Goal: Transaction & Acquisition: Purchase product/service

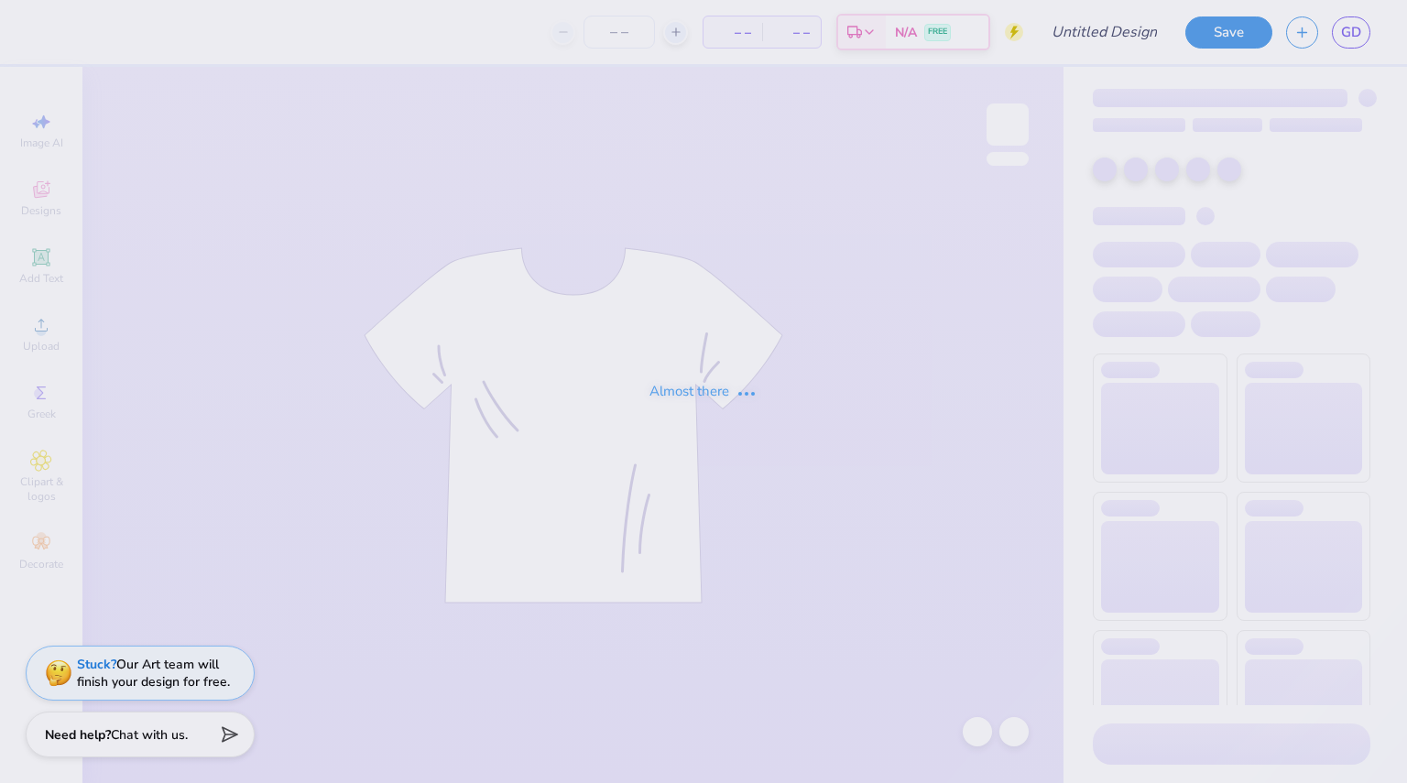
type input "SSE fall '25 sh"
click at [593, 543] on div "Almost there" at bounding box center [703, 391] width 1407 height 783
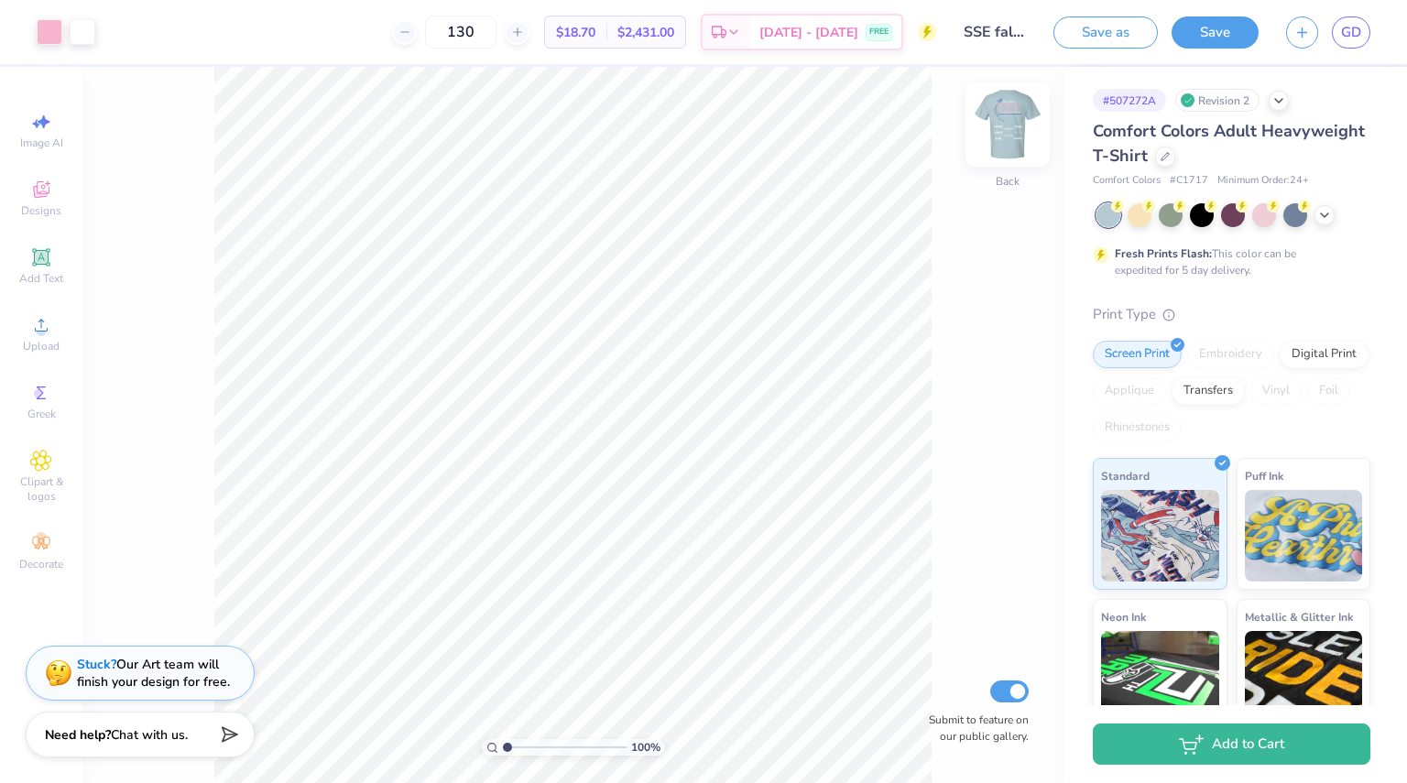
click at [1017, 166] on div "Back" at bounding box center [1007, 135] width 42 height 65
click at [411, 38] on icon at bounding box center [404, 32] width 13 height 13
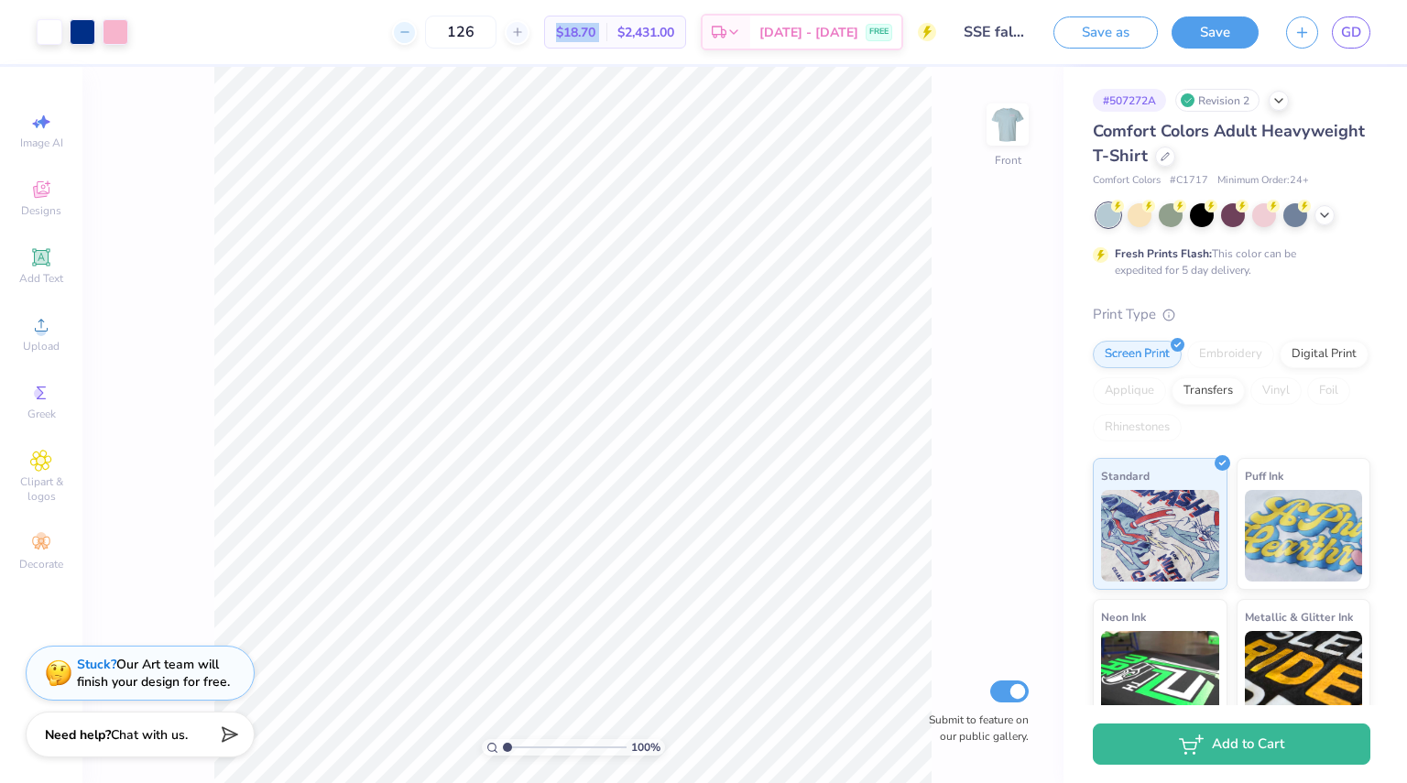
click at [411, 38] on icon at bounding box center [404, 32] width 13 height 13
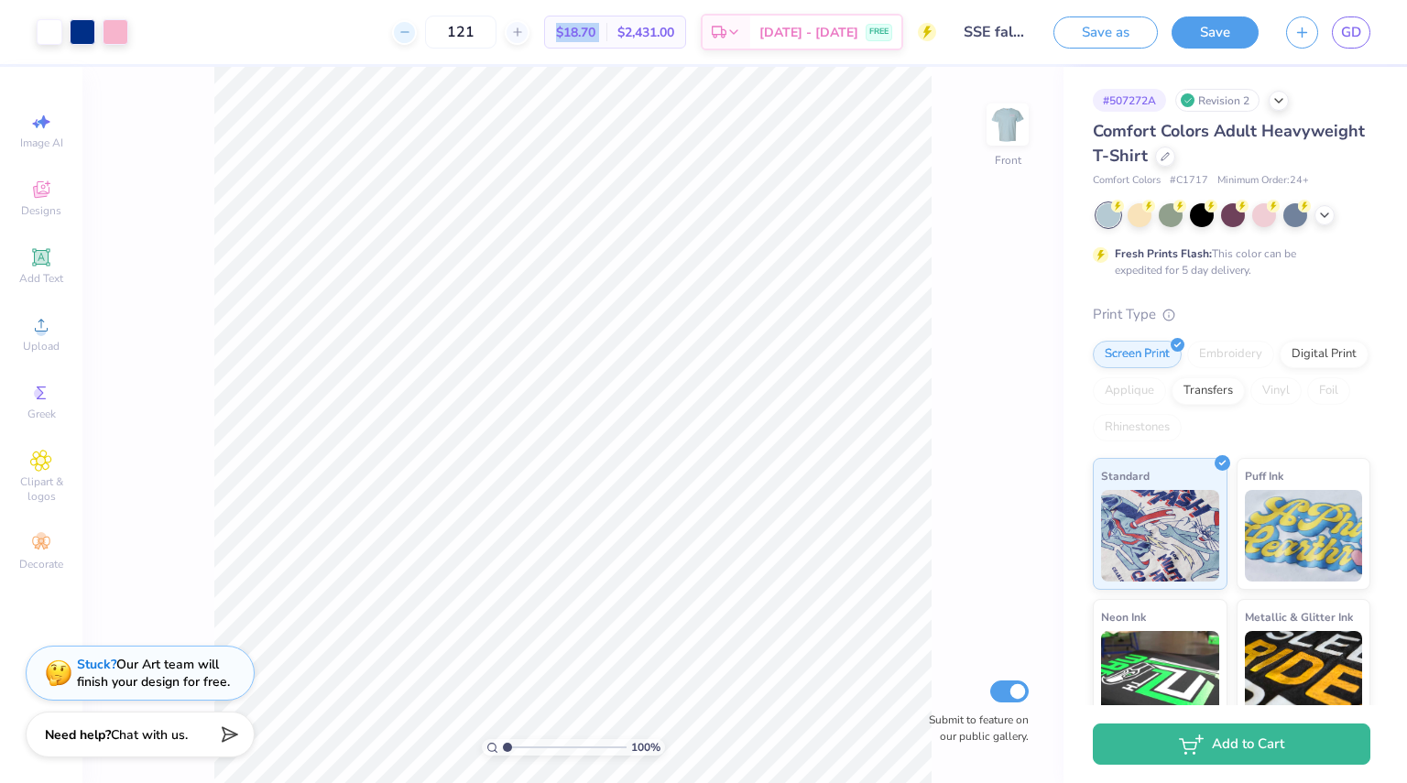
click at [411, 38] on icon at bounding box center [404, 32] width 13 height 13
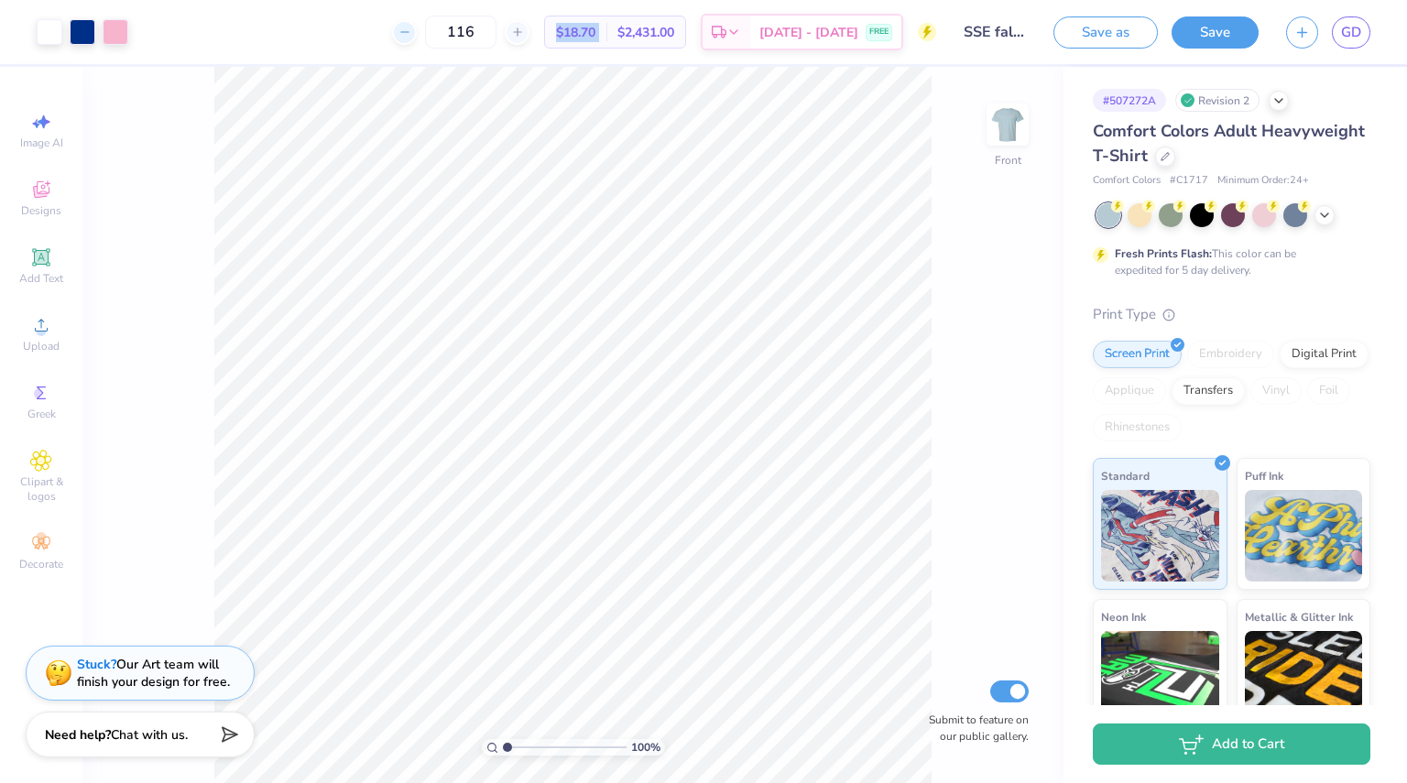
click at [411, 38] on icon at bounding box center [404, 32] width 13 height 13
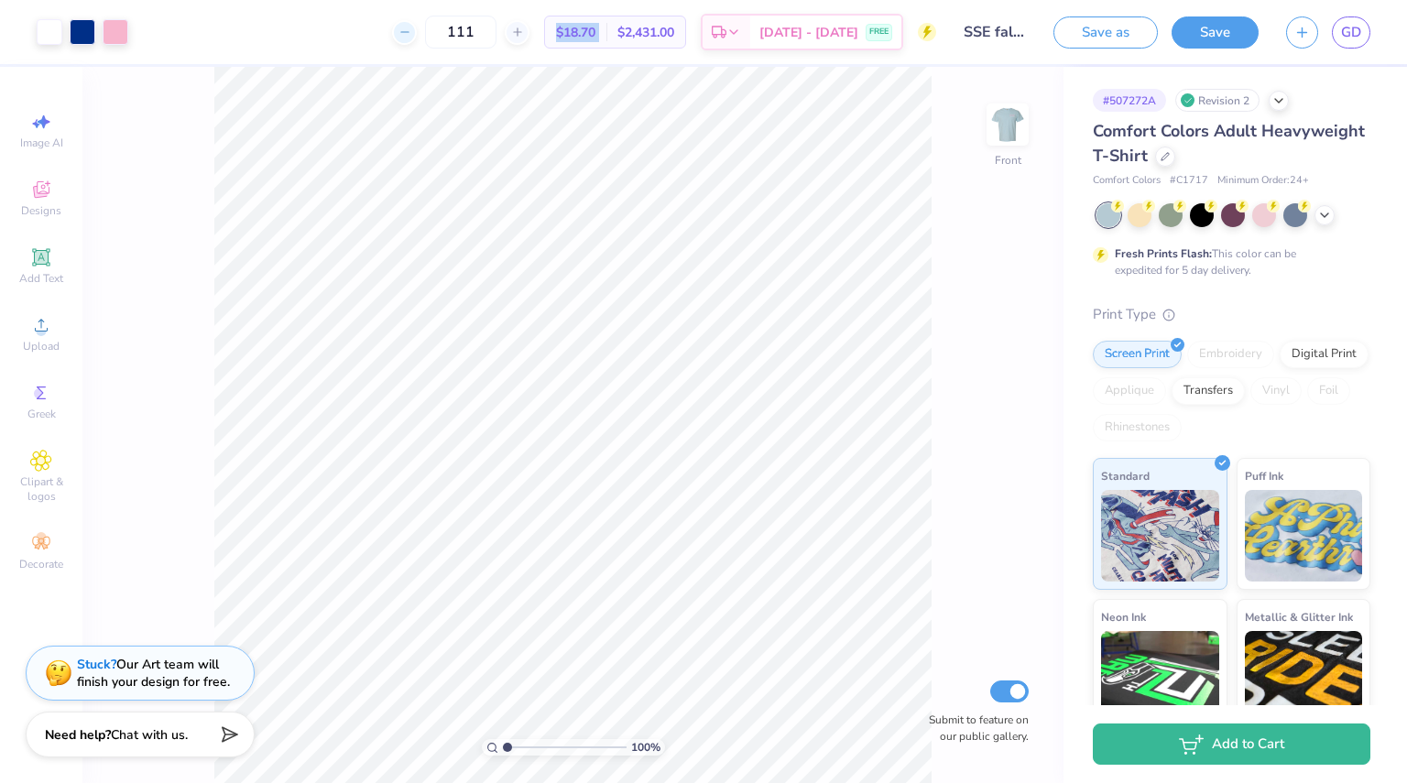
click at [411, 38] on icon at bounding box center [404, 32] width 13 height 13
type input "110"
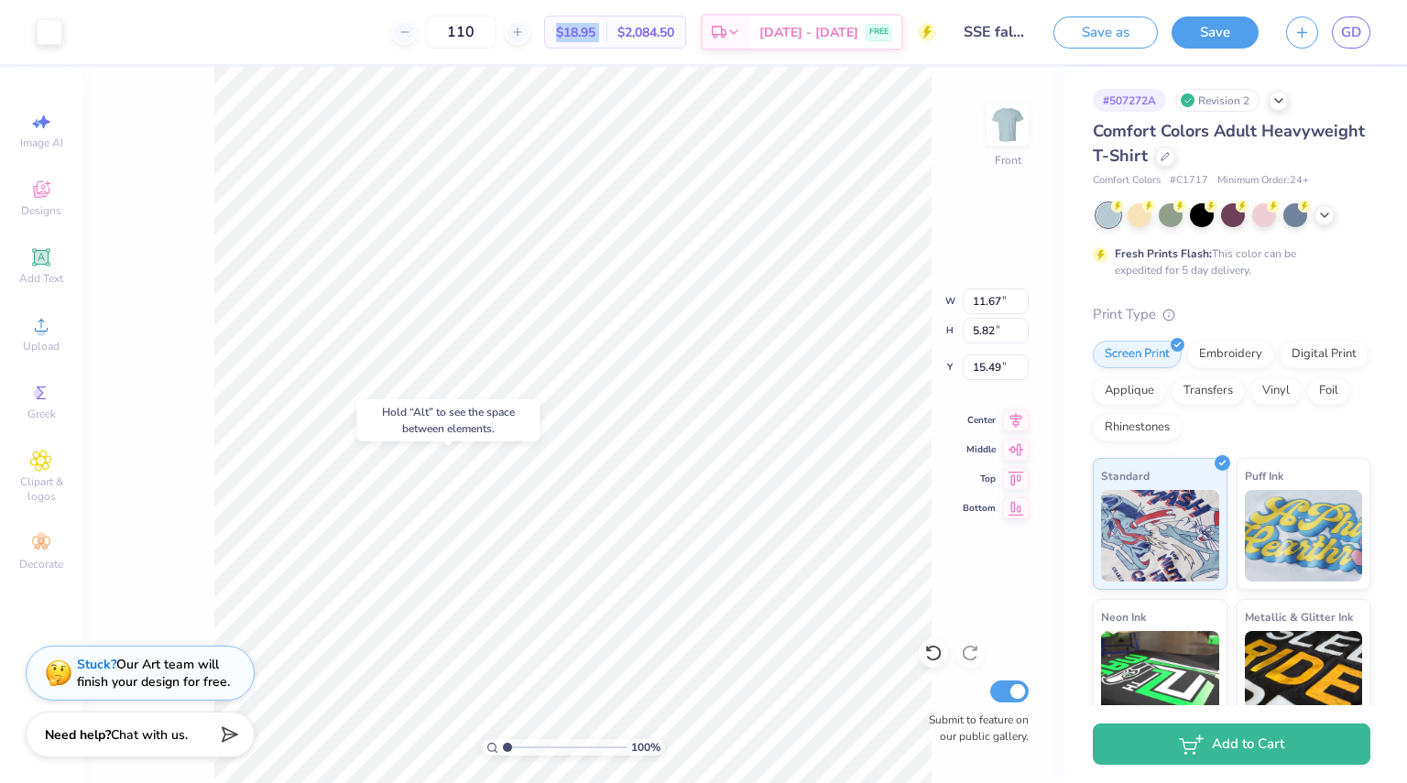
type input "15.49"
type input "4.19"
type input "16.67"
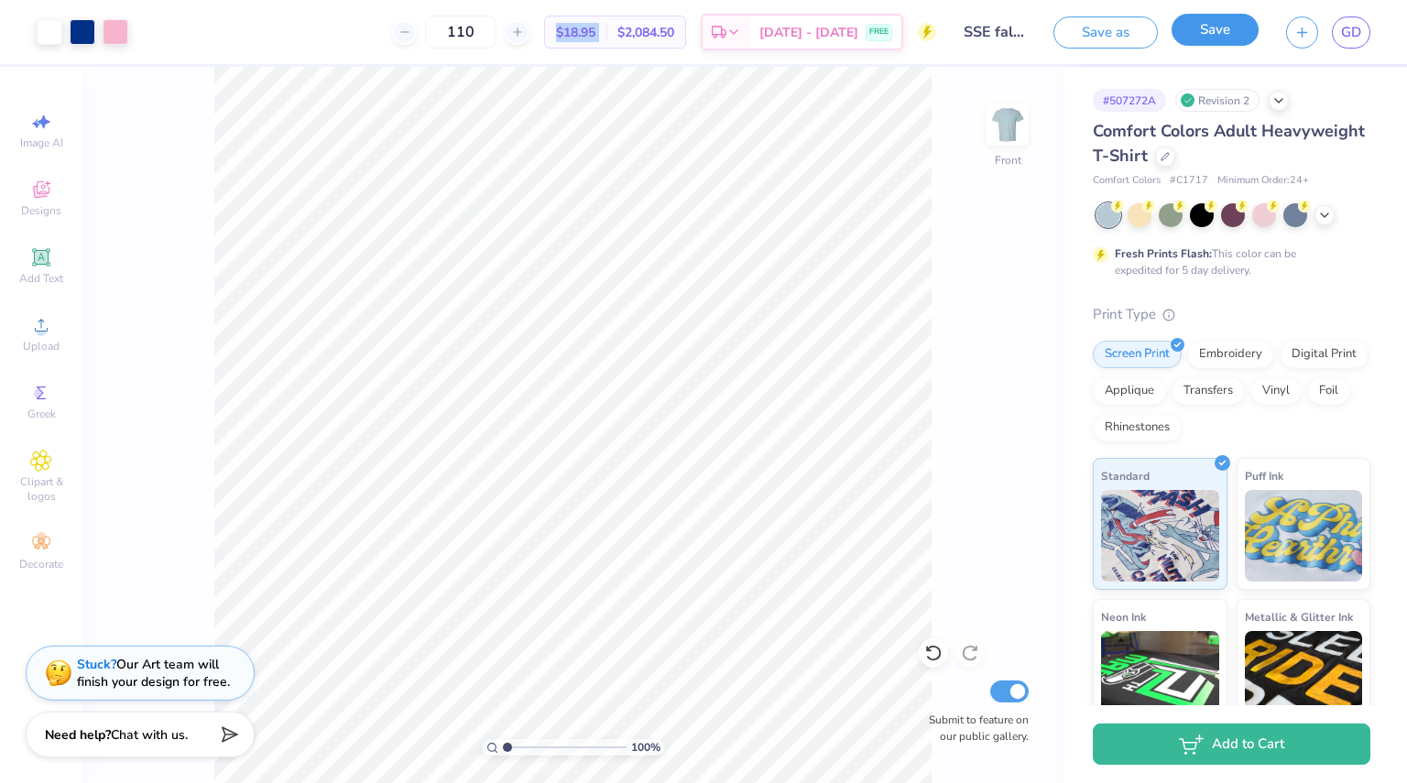
click at [1221, 26] on button "Save" at bounding box center [1214, 30] width 87 height 32
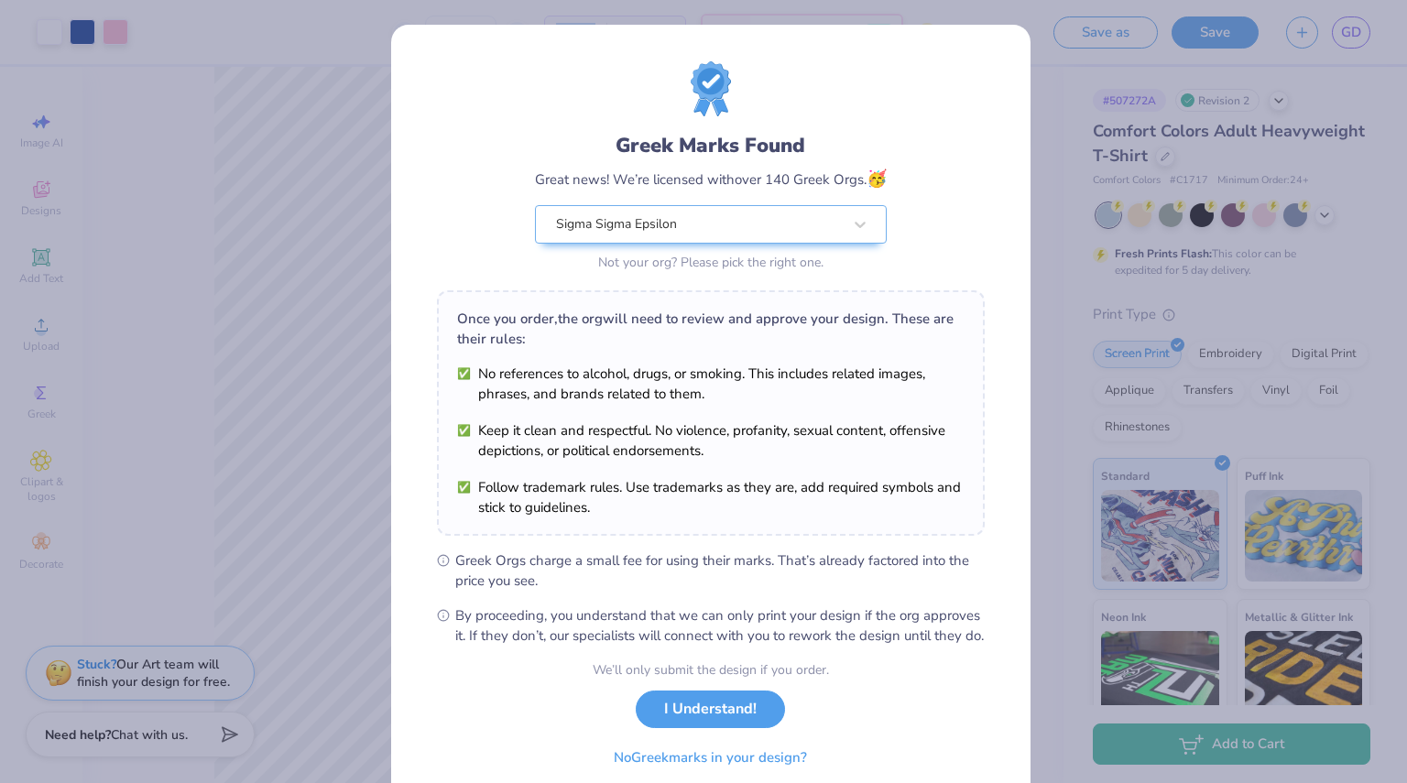
click at [751, 724] on button "I Understand!" at bounding box center [710, 710] width 149 height 38
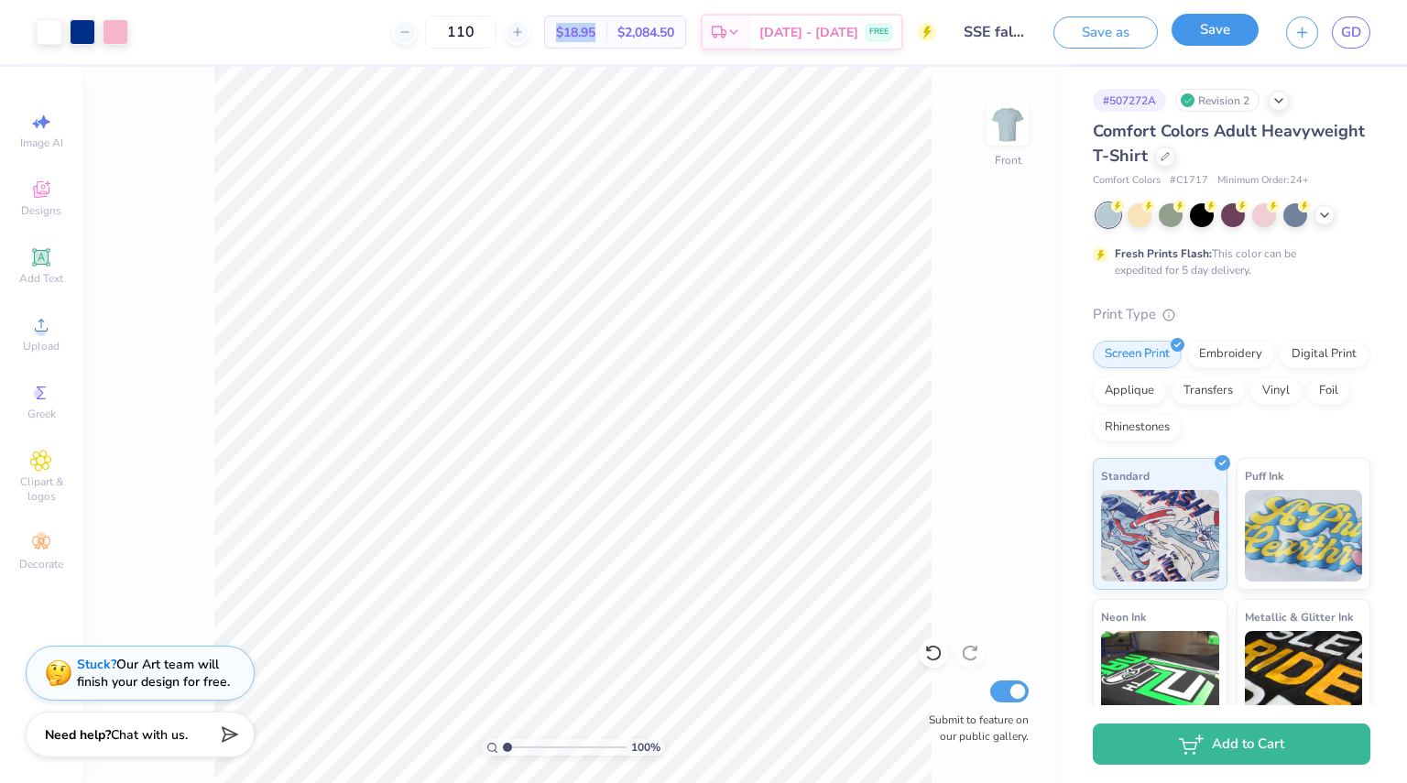
click at [1211, 25] on button "Save" at bounding box center [1214, 30] width 87 height 32
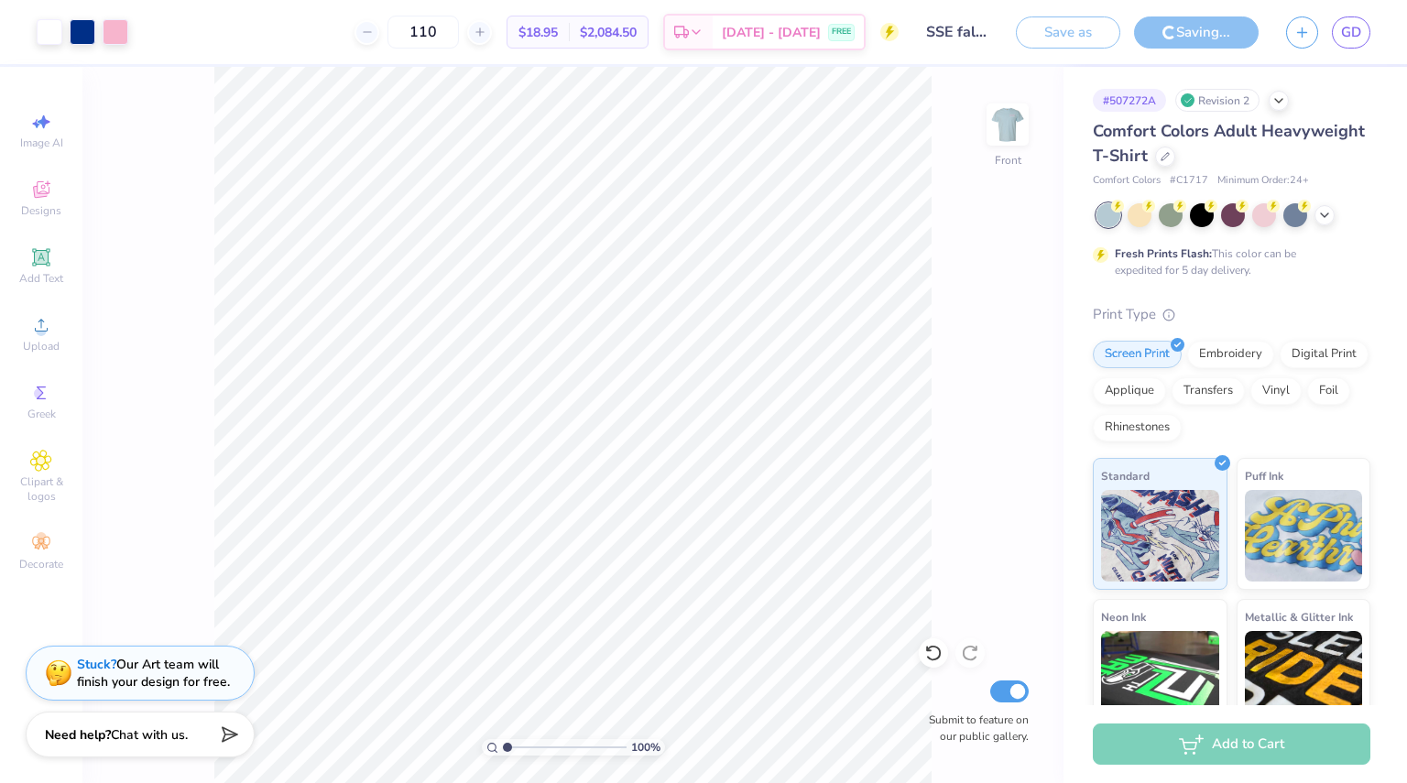
click at [684, 12] on div "110 $18.95 Per Item $2,084.50 Total Est. Delivery [DATE] - [DATE] FREE" at bounding box center [520, 32] width 756 height 64
